Goal: Task Accomplishment & Management: Use online tool/utility

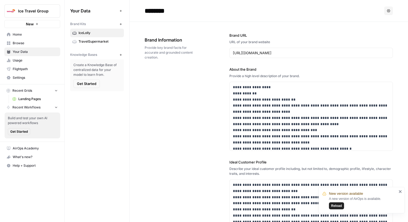
scroll to position [102, 0]
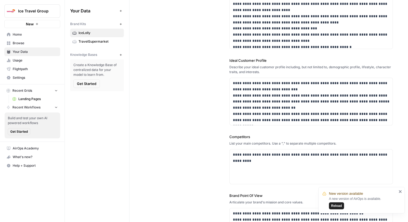
click at [342, 205] on button "Reload" at bounding box center [336, 205] width 15 height 7
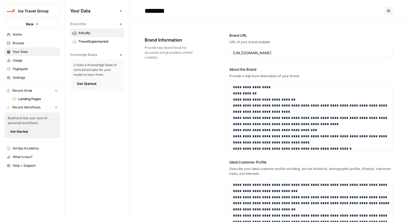
click at [47, 12] on span "Ice Travel Group" at bounding box center [34, 10] width 33 height 5
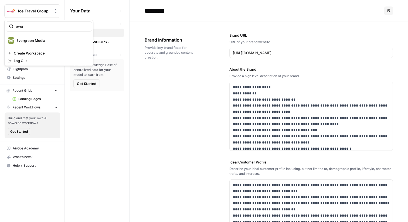
type input "ever"
click at [40, 46] on div "ever Evergreen Media Create Workspace Log Out" at bounding box center [48, 43] width 89 height 46
click at [40, 41] on span "Evergreen Media" at bounding box center [51, 40] width 71 height 5
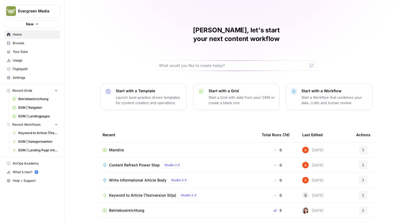
scroll to position [26, 0]
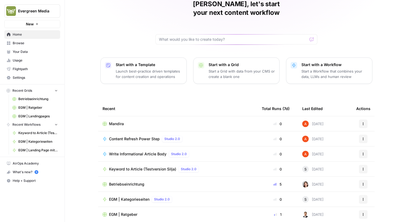
click at [49, 41] on span "Browse" at bounding box center [35, 43] width 45 height 5
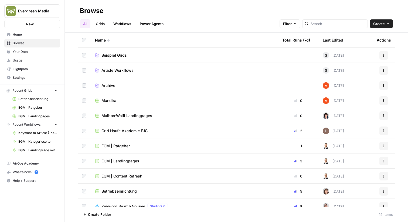
click at [122, 26] on link "Workflows" at bounding box center [122, 23] width 24 height 9
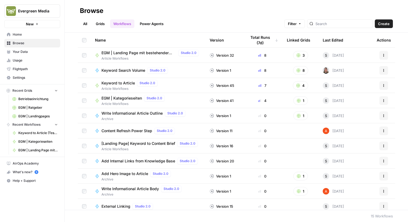
click at [371, 26] on div at bounding box center [340, 23] width 66 height 9
click at [379, 22] on span "Create" at bounding box center [384, 23] width 12 height 5
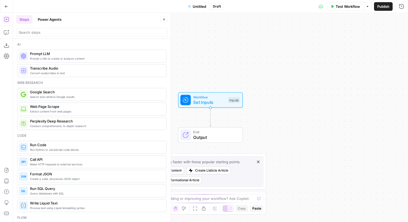
click at [195, 9] on span "Untitled" at bounding box center [198, 6] width 13 height 5
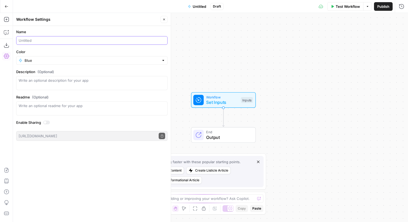
click at [151, 40] on input "Name" at bounding box center [92, 40] width 146 height 5
type input "Plagiarism Check Test"
click at [165, 19] on icon "button" at bounding box center [163, 19] width 3 height 3
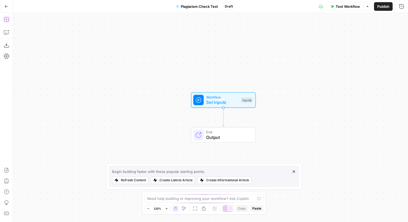
click at [10, 19] on button "Add Steps" at bounding box center [6, 19] width 9 height 9
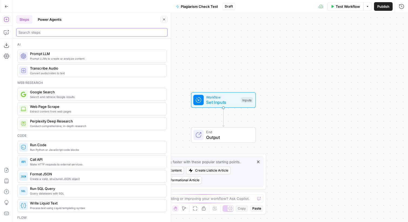
click at [43, 32] on input "search" at bounding box center [92, 32] width 146 height 5
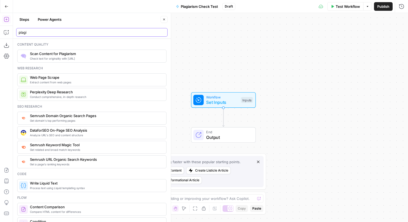
type input "plagi"
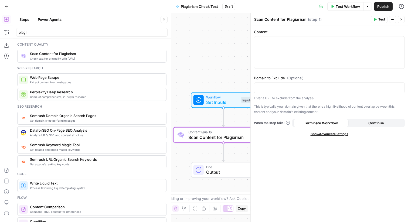
drag, startPoint x: 53, startPoint y: 55, endPoint x: 206, endPoint y: 14, distance: 158.6
click at [272, 56] on div at bounding box center [329, 52] width 150 height 32
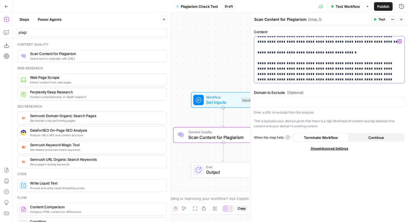
scroll to position [3149, 0]
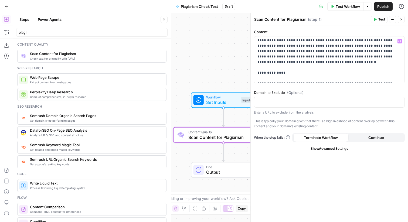
click at [376, 19] on button "Test" at bounding box center [379, 19] width 16 height 7
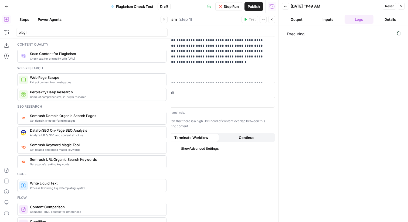
click at [273, 19] on icon "button" at bounding box center [271, 19] width 3 height 3
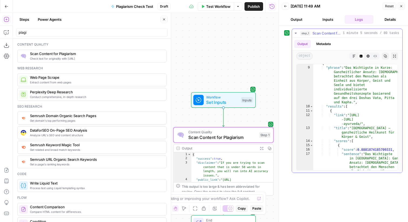
scroll to position [36, 0]
type textarea "**********"
drag, startPoint x: 366, startPoint y: 115, endPoint x: 364, endPoint y: 119, distance: 5.2
click at [364, 119] on div "{ "phrase" : "Das Wichtigste in Kurze: Ganzheitlicher Ansatz: Ayurveda betracht…" at bounding box center [355, 140] width 84 height 158
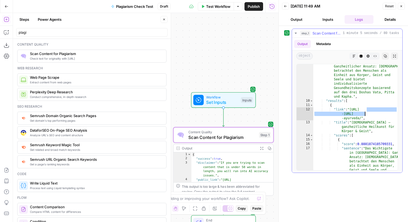
scroll to position [40, 0]
click at [235, 135] on span "Scan Content for Plagiarism" at bounding box center [222, 137] width 68 height 6
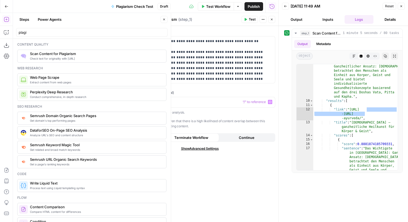
click at [241, 103] on span "“/” to reference" at bounding box center [253, 102] width 27 height 4
click at [221, 102] on p at bounding box center [200, 101] width 144 height 5
click at [252, 21] on span "Test" at bounding box center [252, 19] width 7 height 5
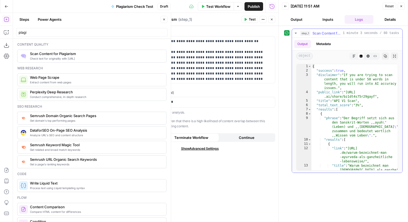
scroll to position [0, 0]
click at [403, 4] on button "Close" at bounding box center [400, 6] width 7 height 7
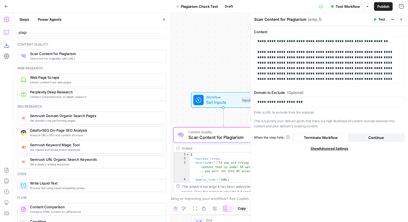
click at [8, 33] on icon "button" at bounding box center [6, 32] width 5 height 5
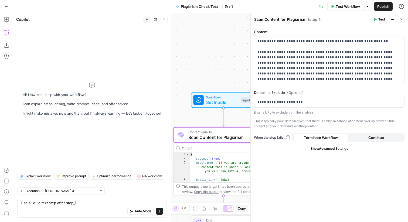
type textarea "Use a liquid text step after step_1"
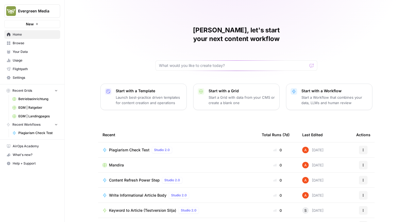
click at [47, 42] on span "Browse" at bounding box center [35, 43] width 45 height 5
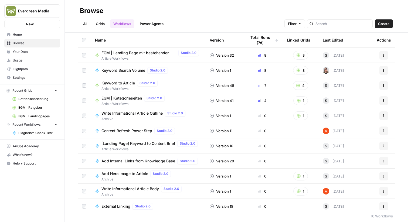
click at [101, 22] on link "Grids" at bounding box center [99, 23] width 15 height 9
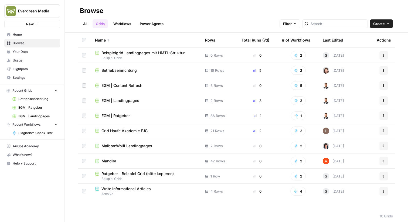
click at [115, 160] on span "Mandira" at bounding box center [108, 160] width 15 height 5
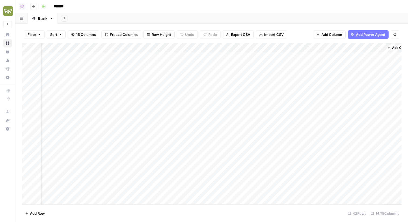
scroll to position [0, 298]
click at [243, 92] on div "Add Column" at bounding box center [211, 123] width 379 height 161
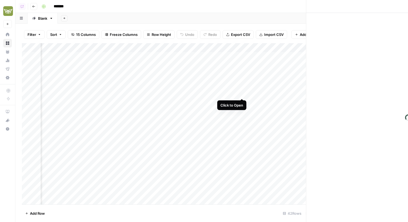
scroll to position [0, 295]
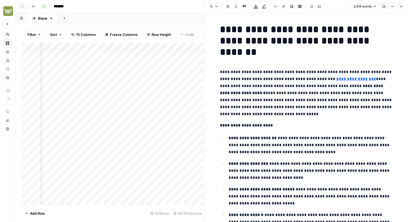
click at [384, 7] on icon "button" at bounding box center [383, 6] width 3 height 3
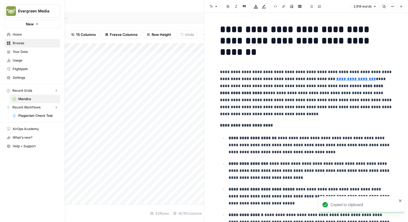
click at [9, 51] on icon at bounding box center [8, 51] width 3 height 2
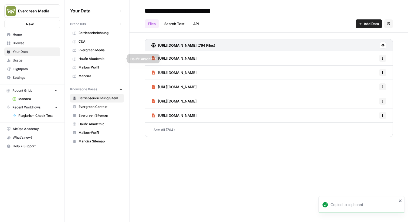
click at [96, 76] on span "Mandira" at bounding box center [99, 76] width 43 height 5
